Goal: Task Accomplishment & Management: Manage account settings

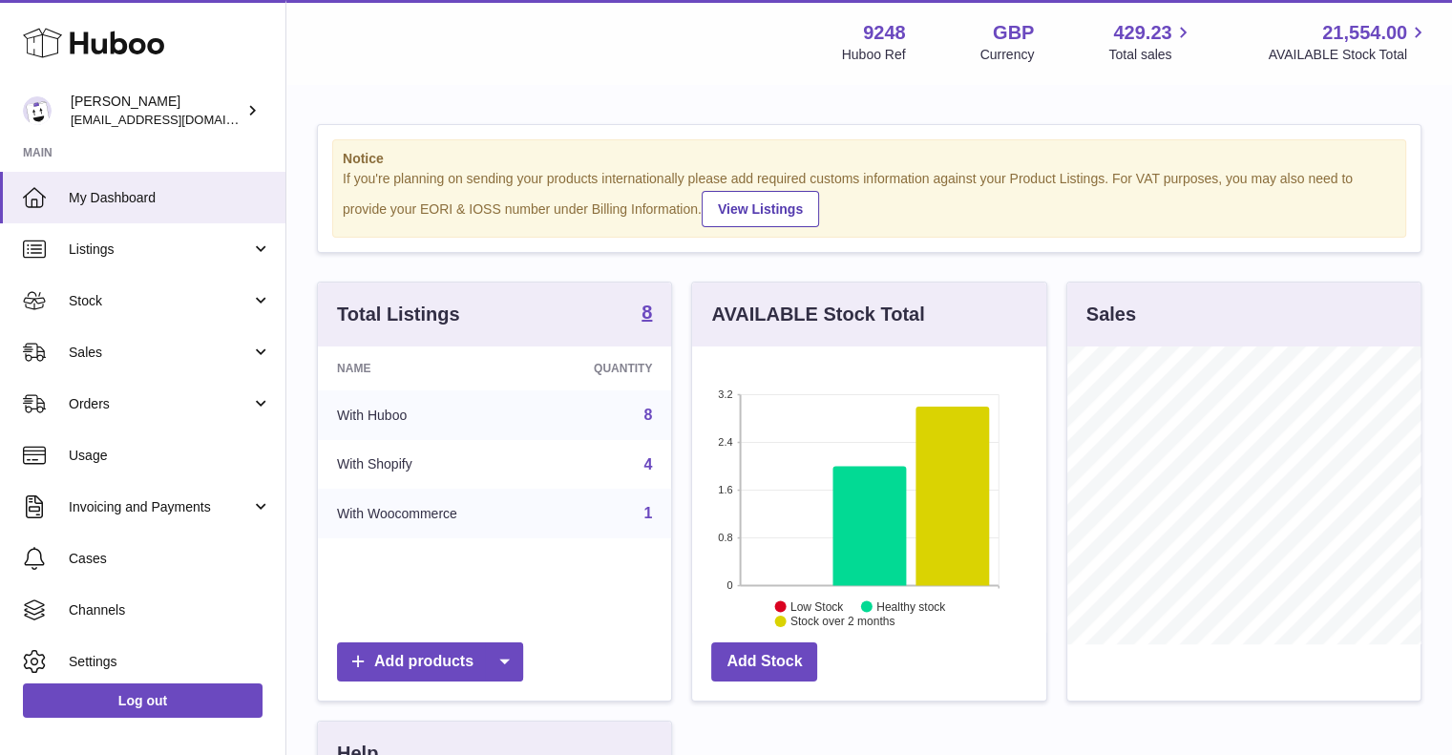
scroll to position [298, 354]
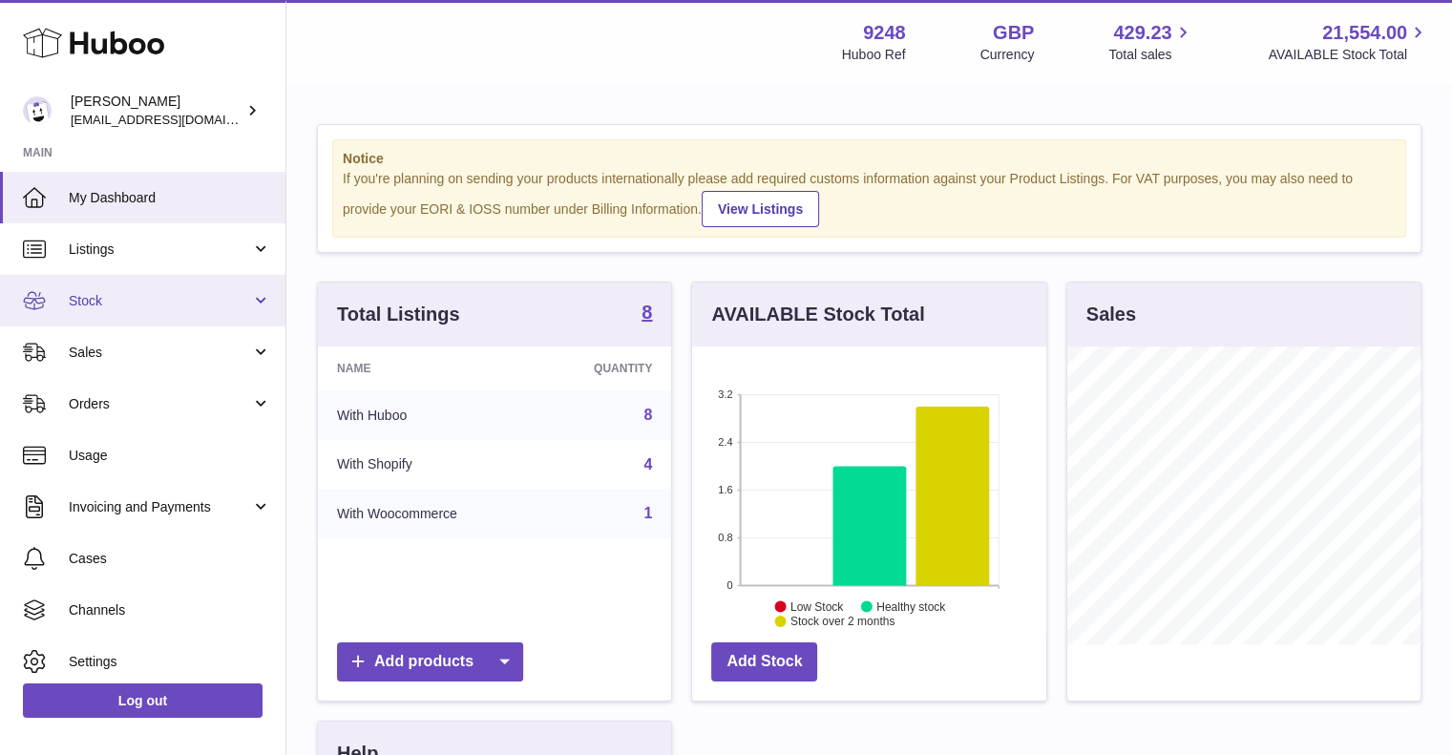
click at [199, 283] on link "Stock" at bounding box center [142, 301] width 285 height 52
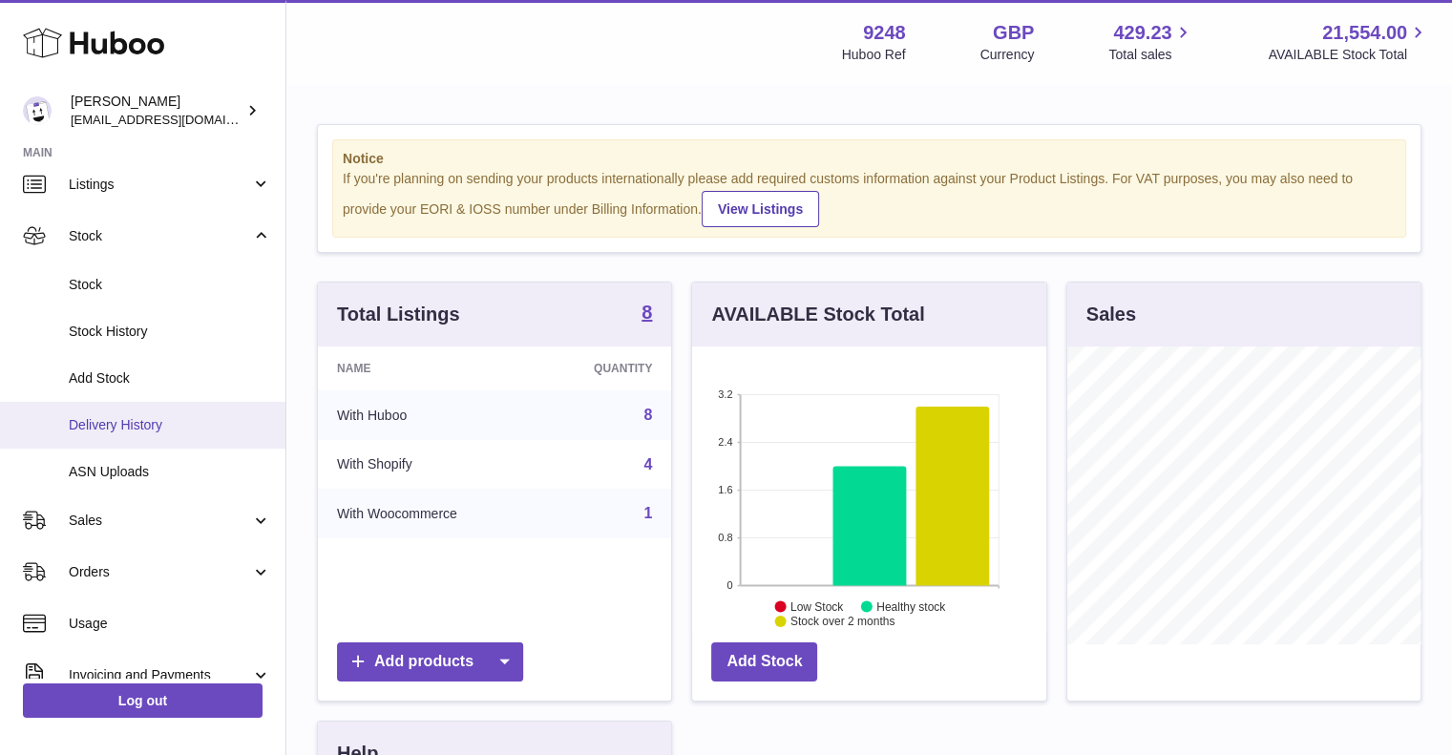
scroll to position [65, 0]
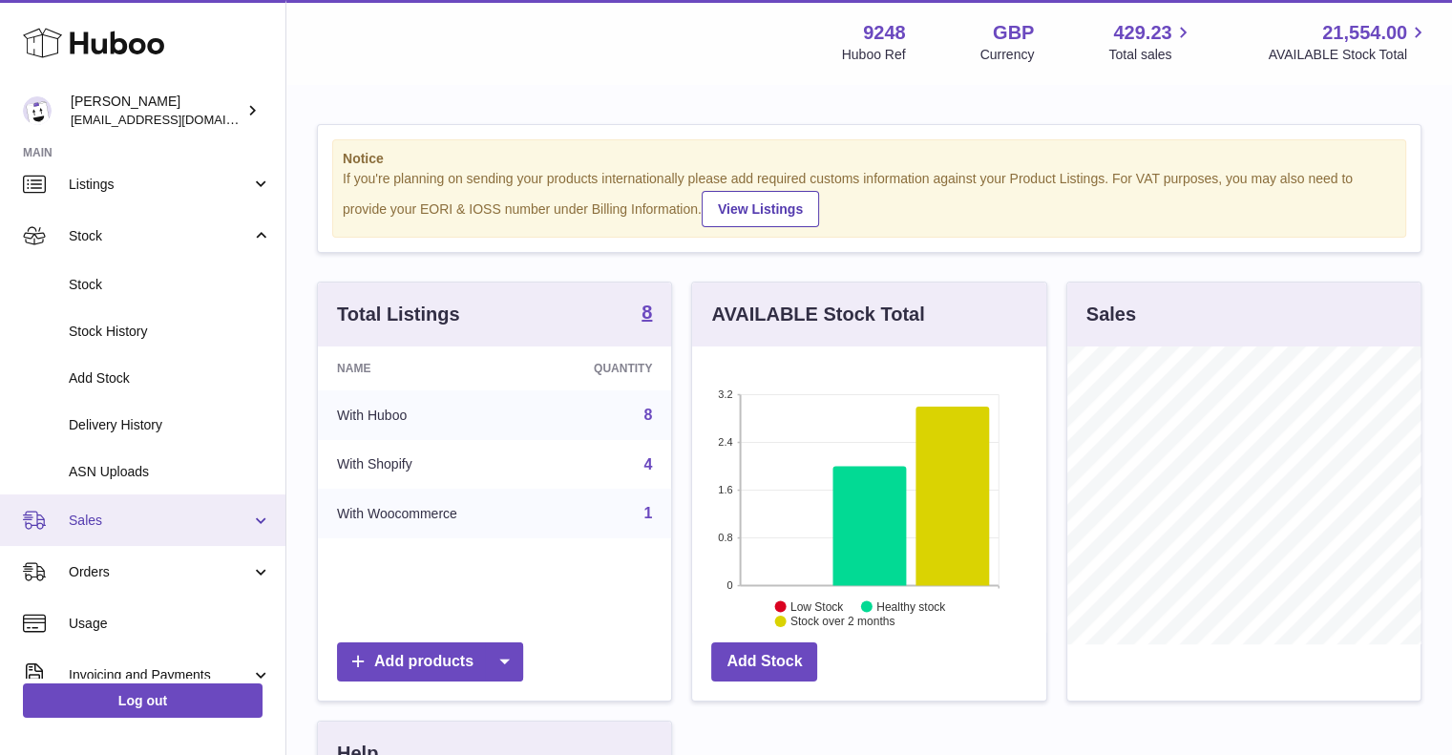
click at [107, 521] on span "Sales" at bounding box center [160, 521] width 182 height 18
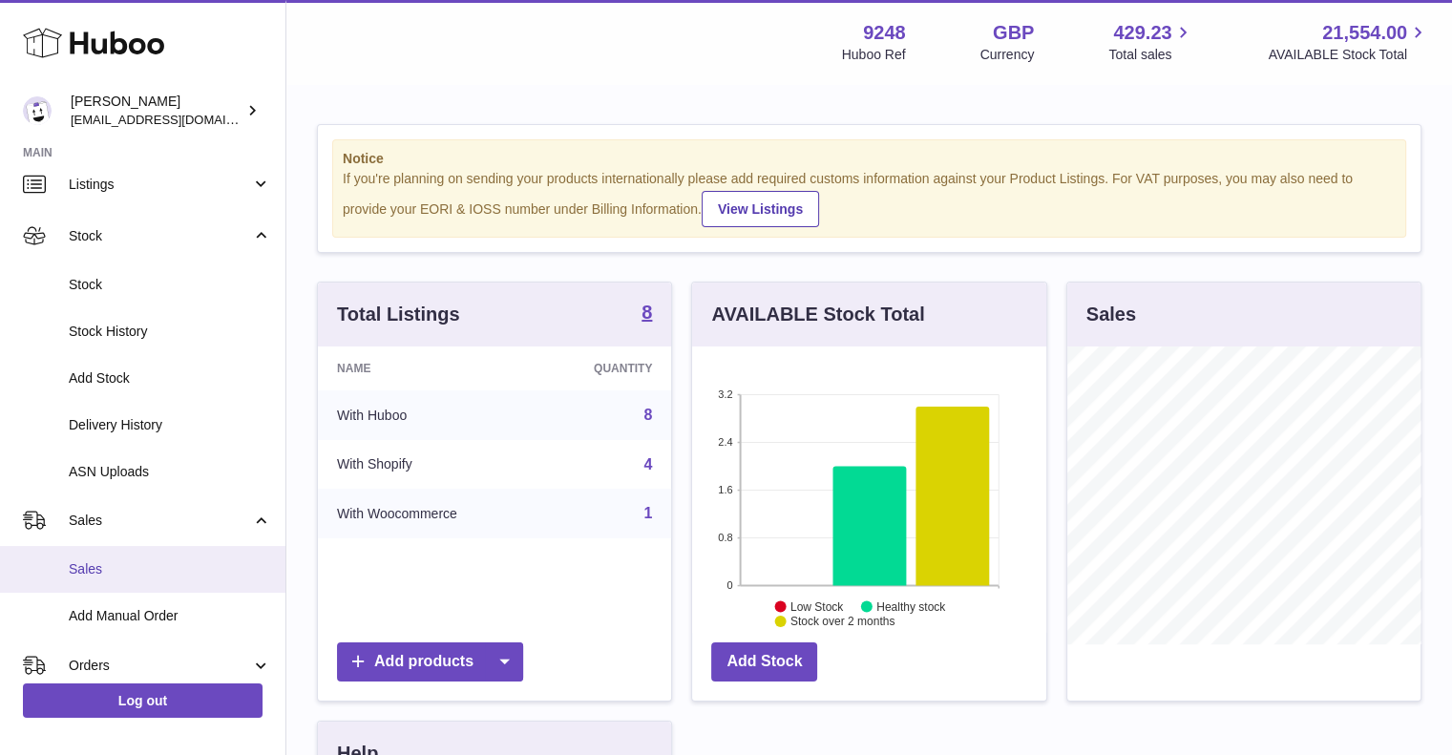
click at [93, 563] on span "Sales" at bounding box center [170, 569] width 202 height 18
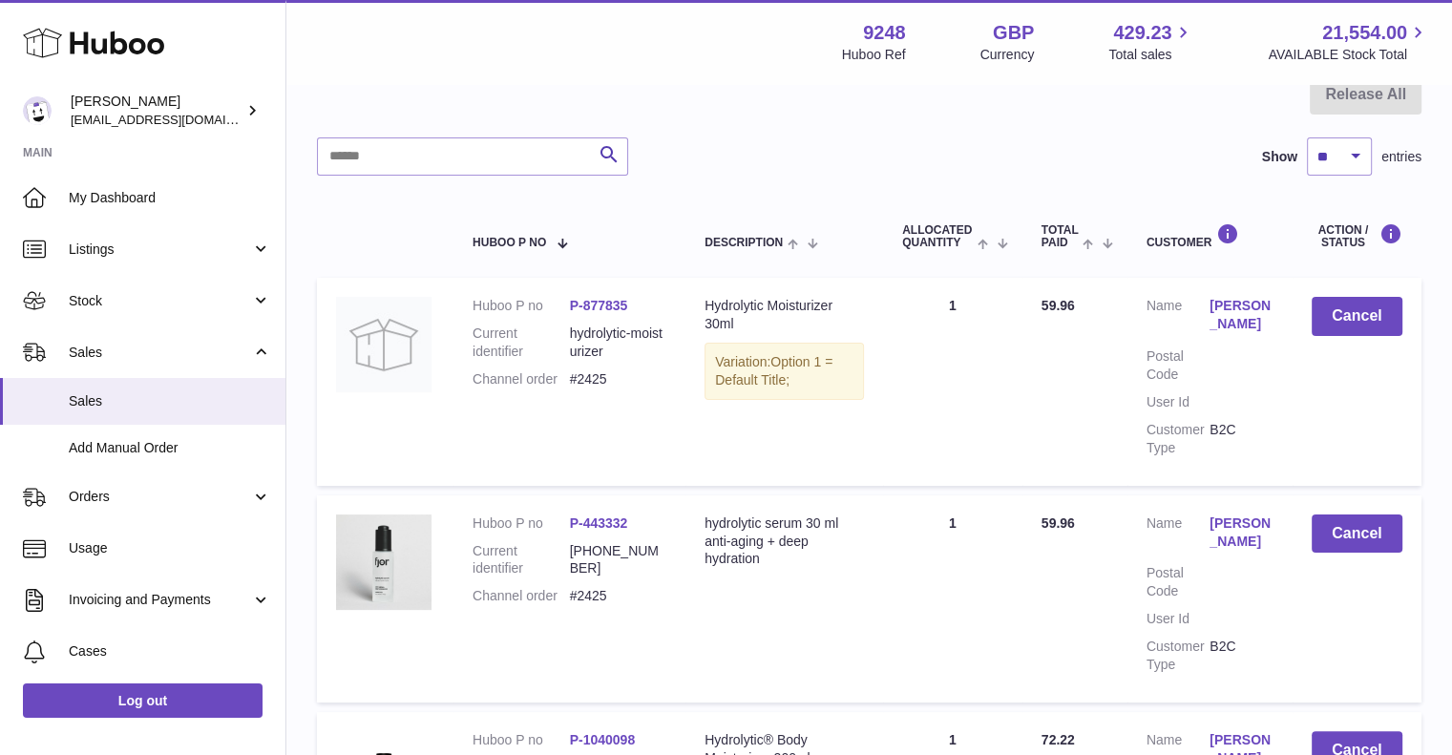
scroll to position [202, 0]
click at [1357, 533] on button "Cancel" at bounding box center [1357, 533] width 91 height 39
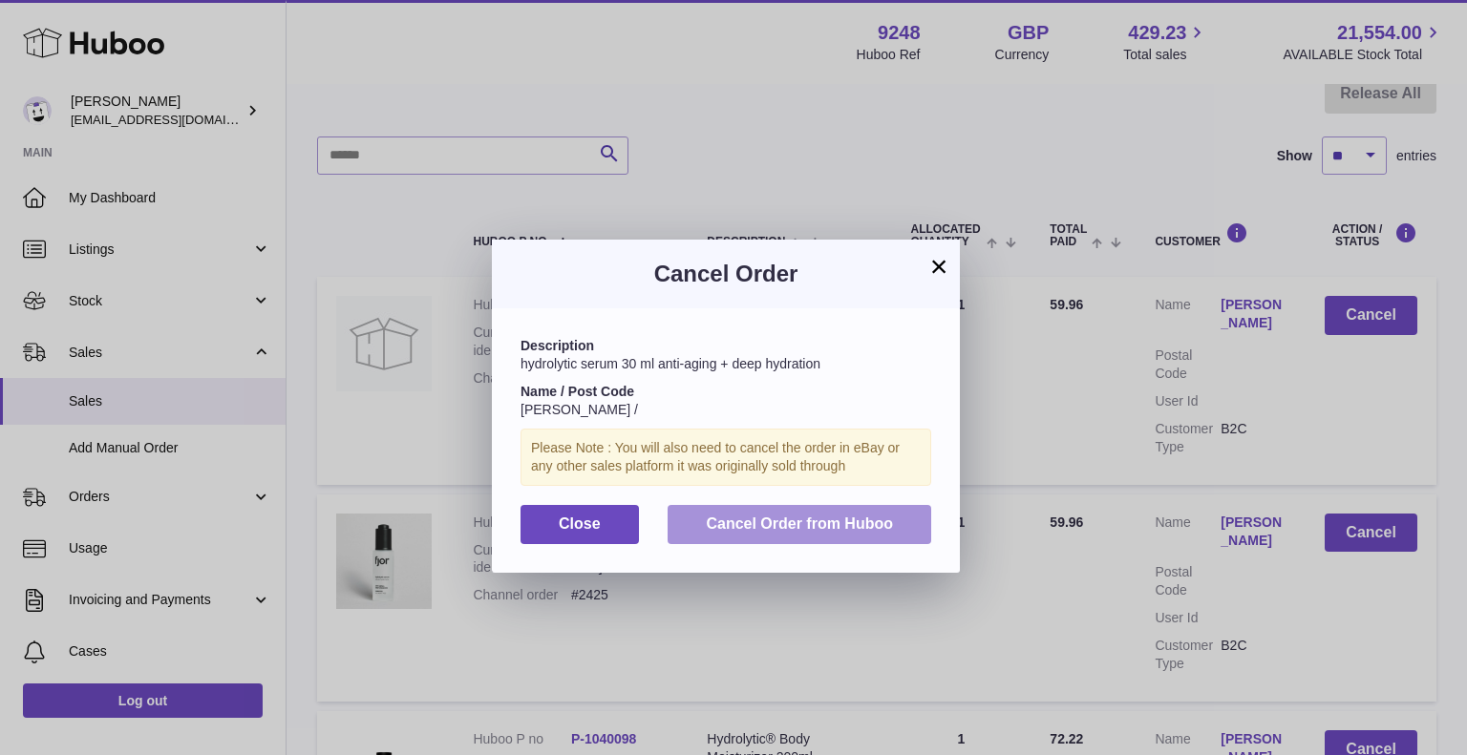
click at [732, 517] on span "Cancel Order from Huboo" at bounding box center [799, 524] width 187 height 16
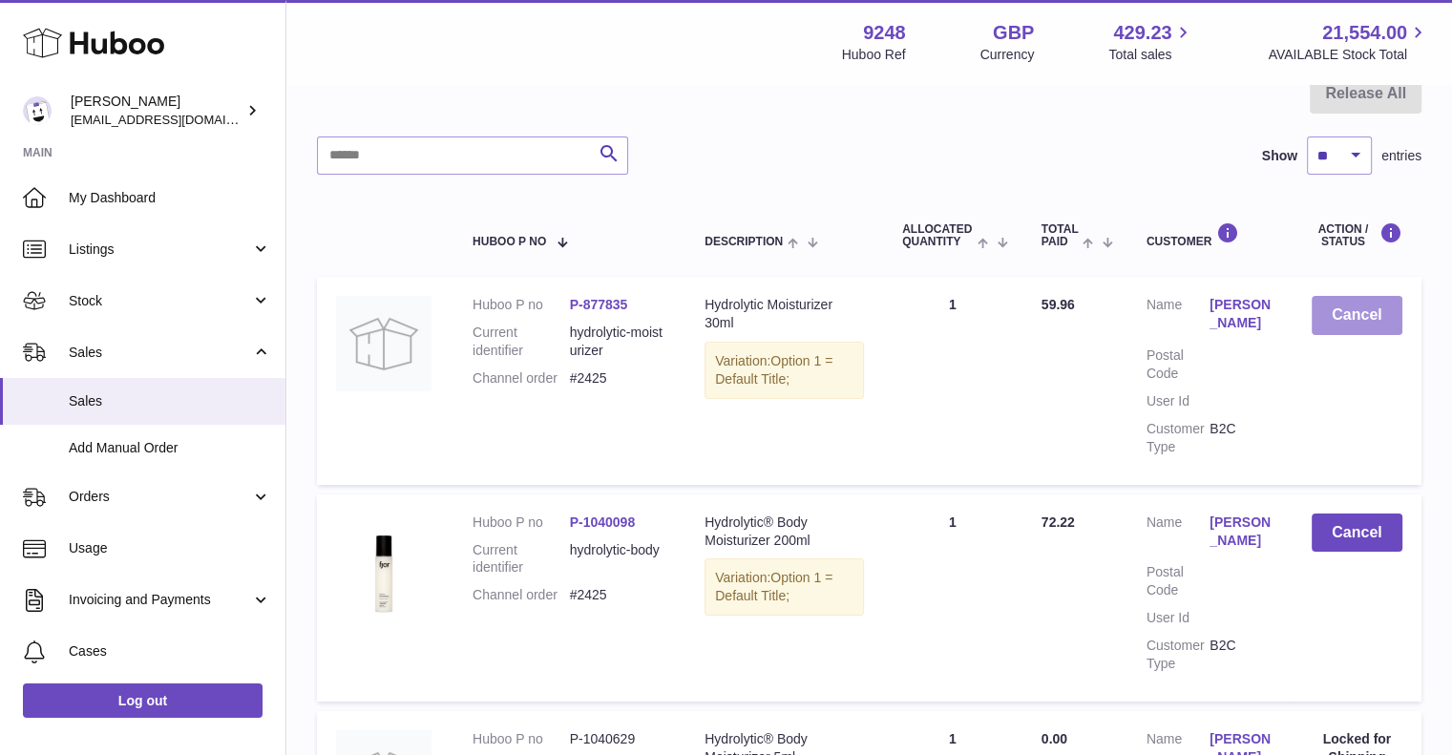
click at [1364, 320] on button "Cancel" at bounding box center [1357, 315] width 91 height 39
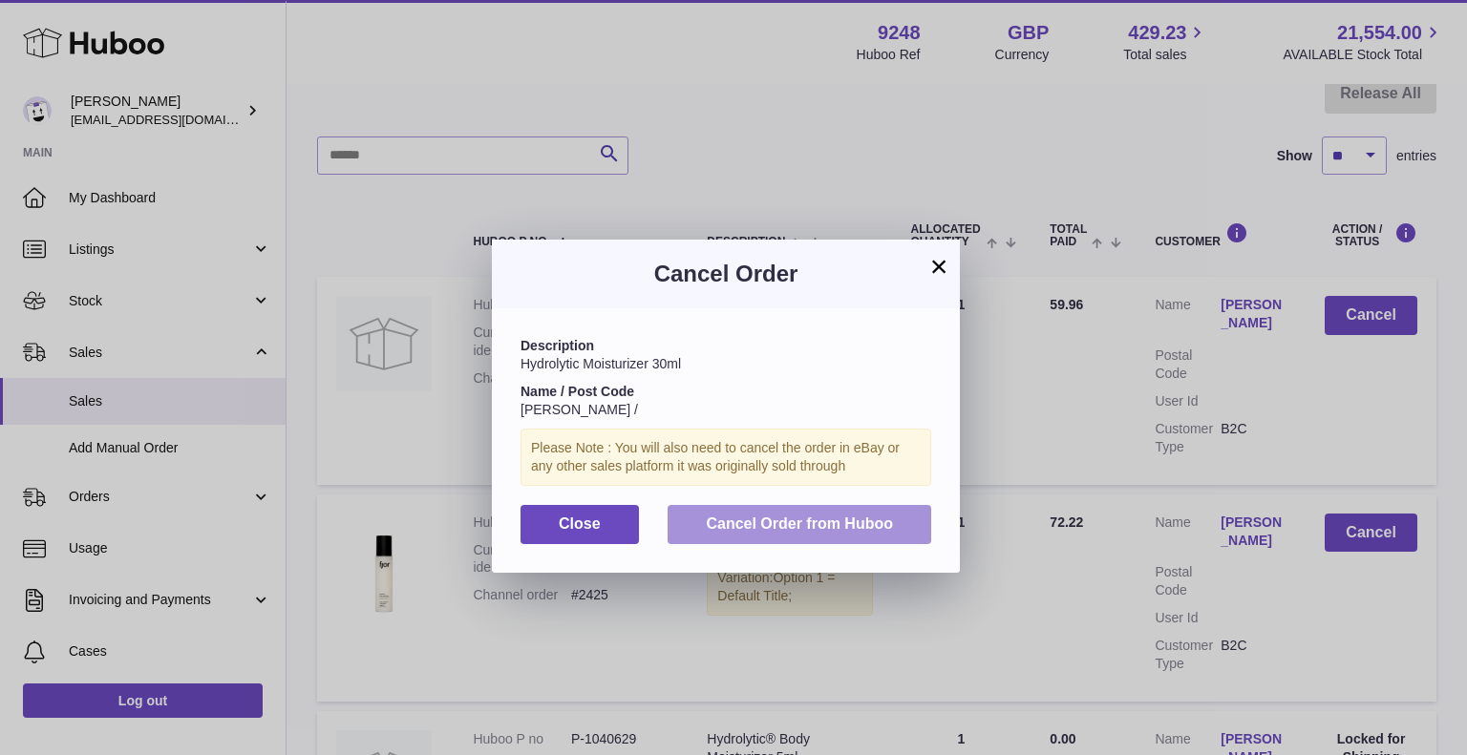
click at [783, 530] on span "Cancel Order from Huboo" at bounding box center [799, 524] width 187 height 16
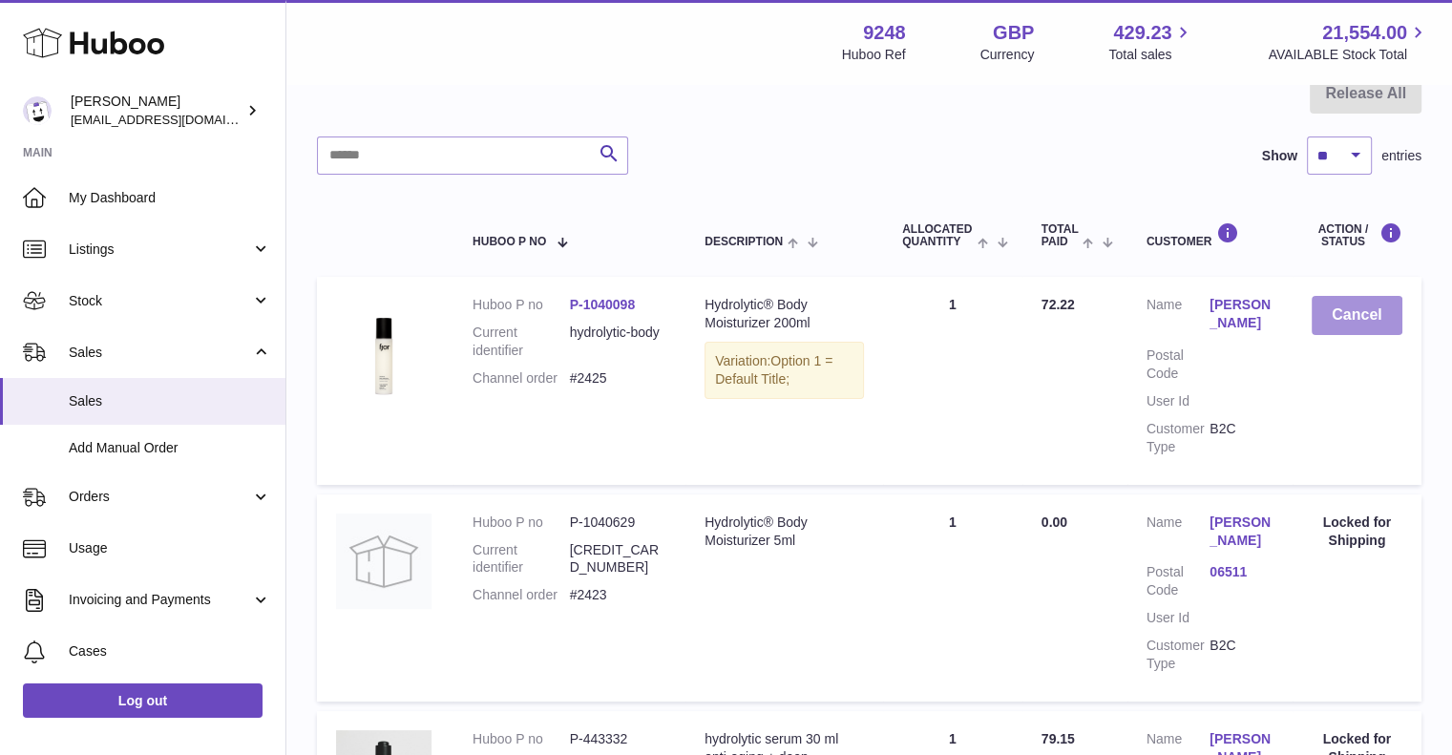
click at [1352, 322] on button "Cancel" at bounding box center [1357, 315] width 91 height 39
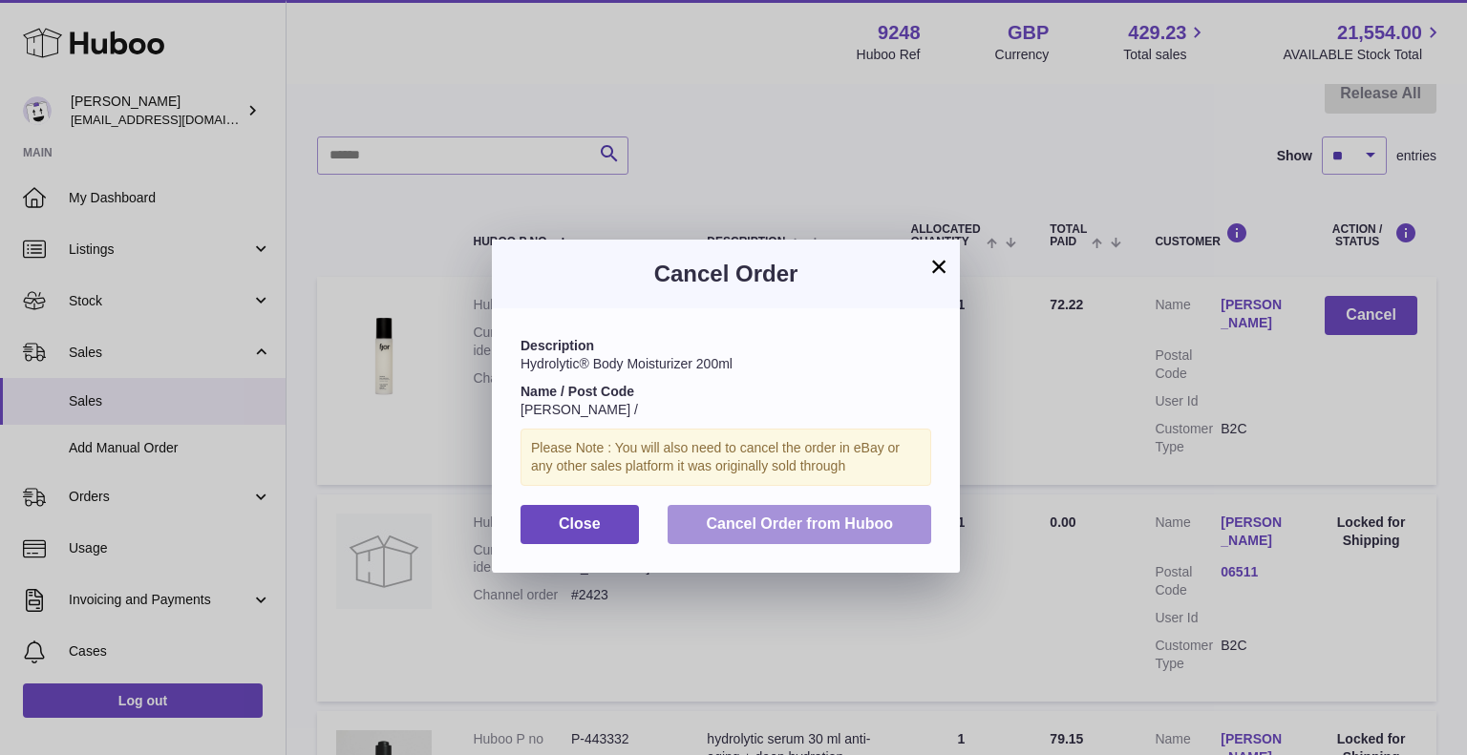
click at [766, 518] on span "Cancel Order from Huboo" at bounding box center [799, 524] width 187 height 16
